Goal: Task Accomplishment & Management: Manage account settings

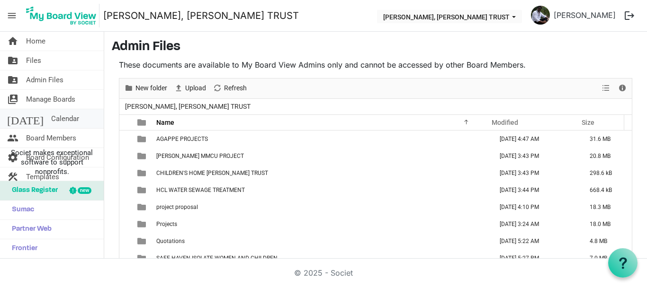
click at [51, 125] on span "Calendar" at bounding box center [65, 118] width 28 height 19
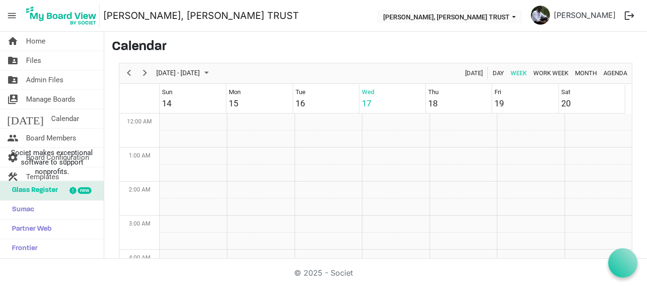
scroll to position [307, 0]
click at [14, 14] on span "menu" at bounding box center [12, 16] width 18 height 18
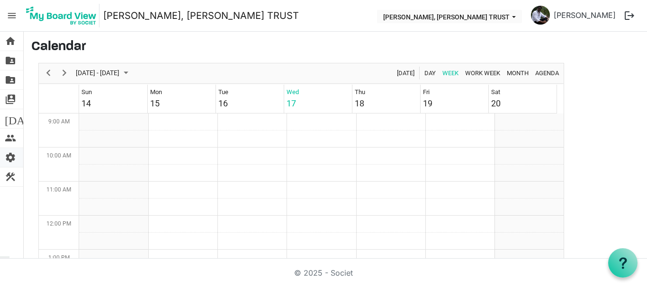
click at [11, 160] on span "settings" at bounding box center [10, 157] width 11 height 19
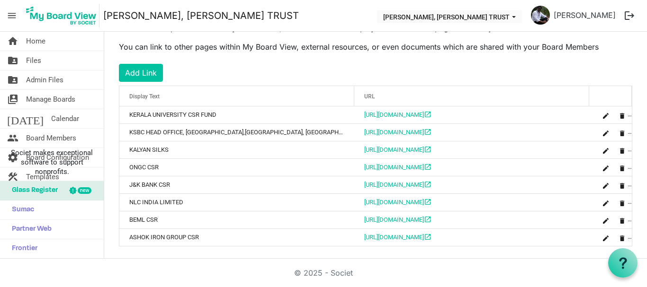
scroll to position [284, 0]
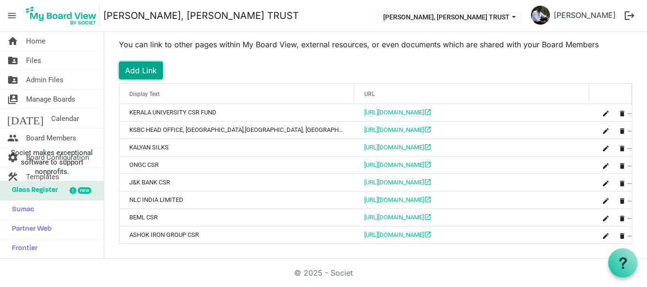
click at [150, 72] on button "Add Link" at bounding box center [141, 71] width 44 height 18
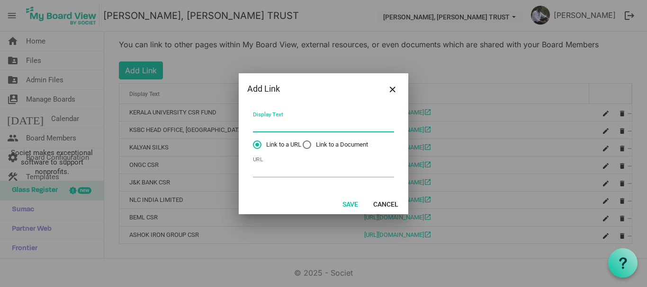
click at [268, 124] on input "Display Text" at bounding box center [323, 125] width 141 height 15
type input "ADANI FOUNDATION"
click at [273, 176] on input "URL" at bounding box center [323, 170] width 141 height 15
click at [260, 171] on input "URL" at bounding box center [323, 170] width 141 height 15
paste input "[URL][DOMAIN_NAME]"
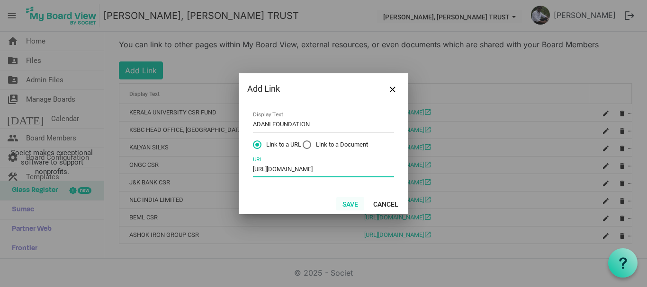
type input "[URL][DOMAIN_NAME]"
click at [351, 205] on button "Save" at bounding box center [350, 203] width 28 height 13
